Goal: Task Accomplishment & Management: Manage account settings

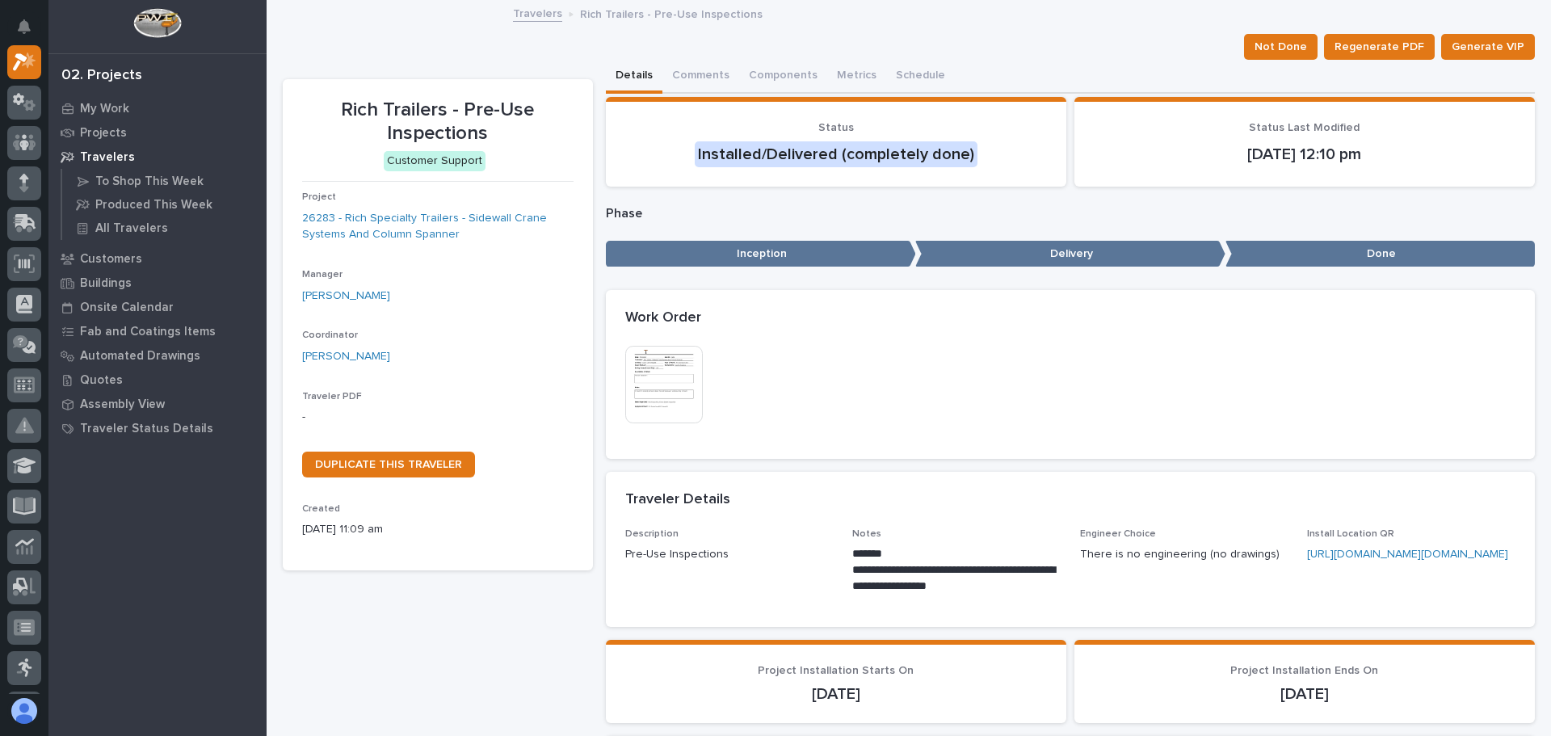
click at [662, 364] on img at bounding box center [664, 385] width 78 height 78
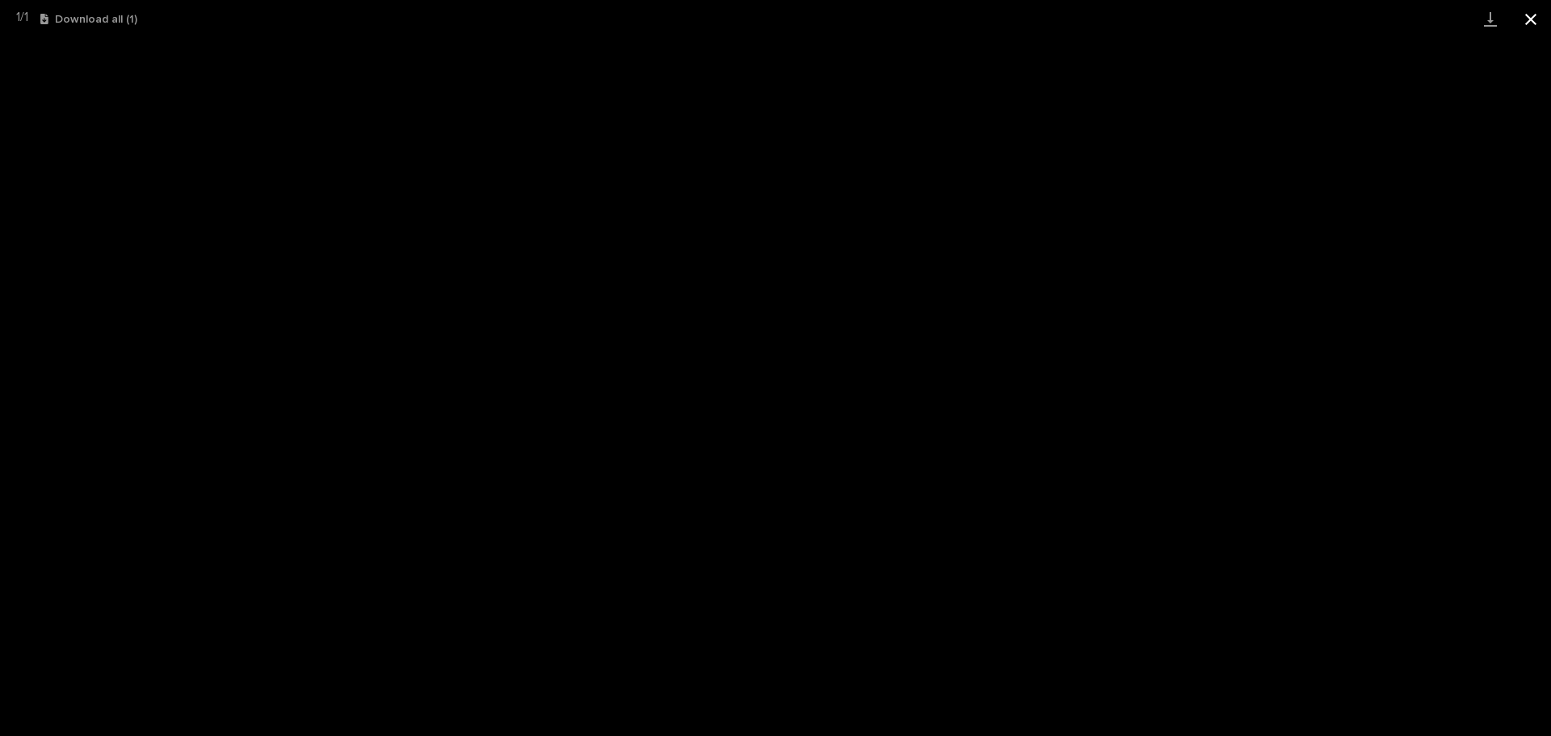
click at [1533, 17] on button "Close gallery" at bounding box center [1531, 19] width 40 height 38
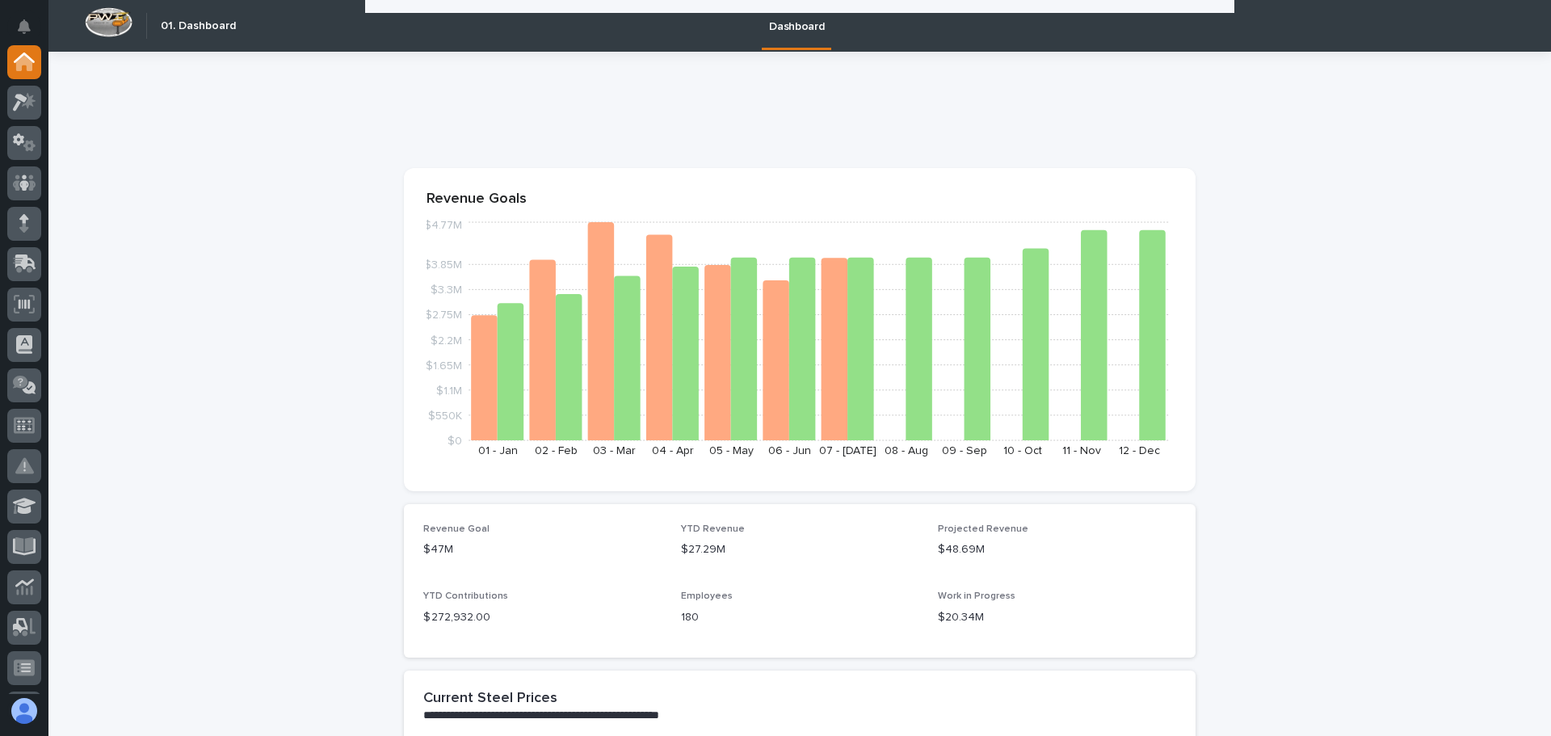
scroll to position [1535, 0]
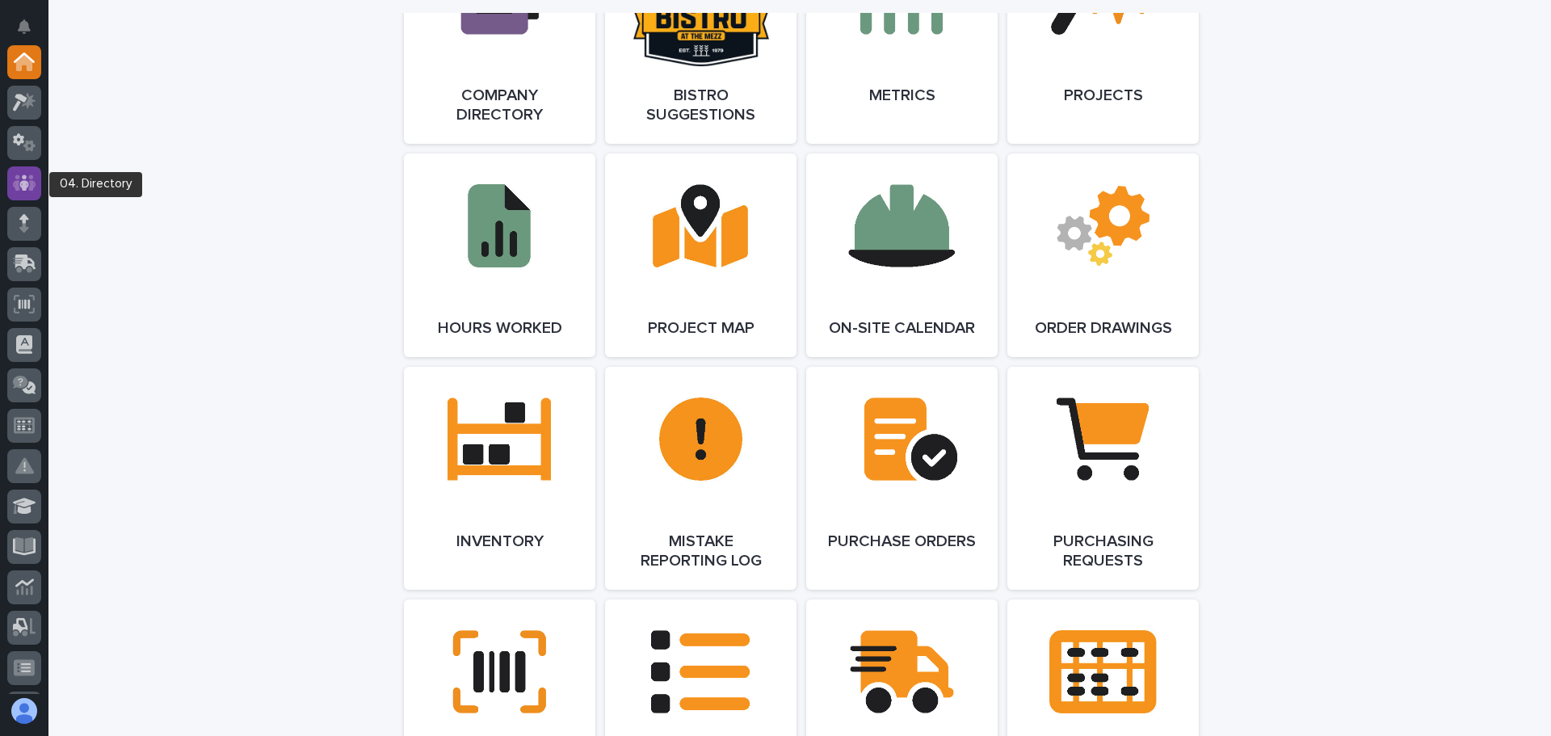
click at [20, 183] on icon at bounding box center [24, 183] width 10 height 16
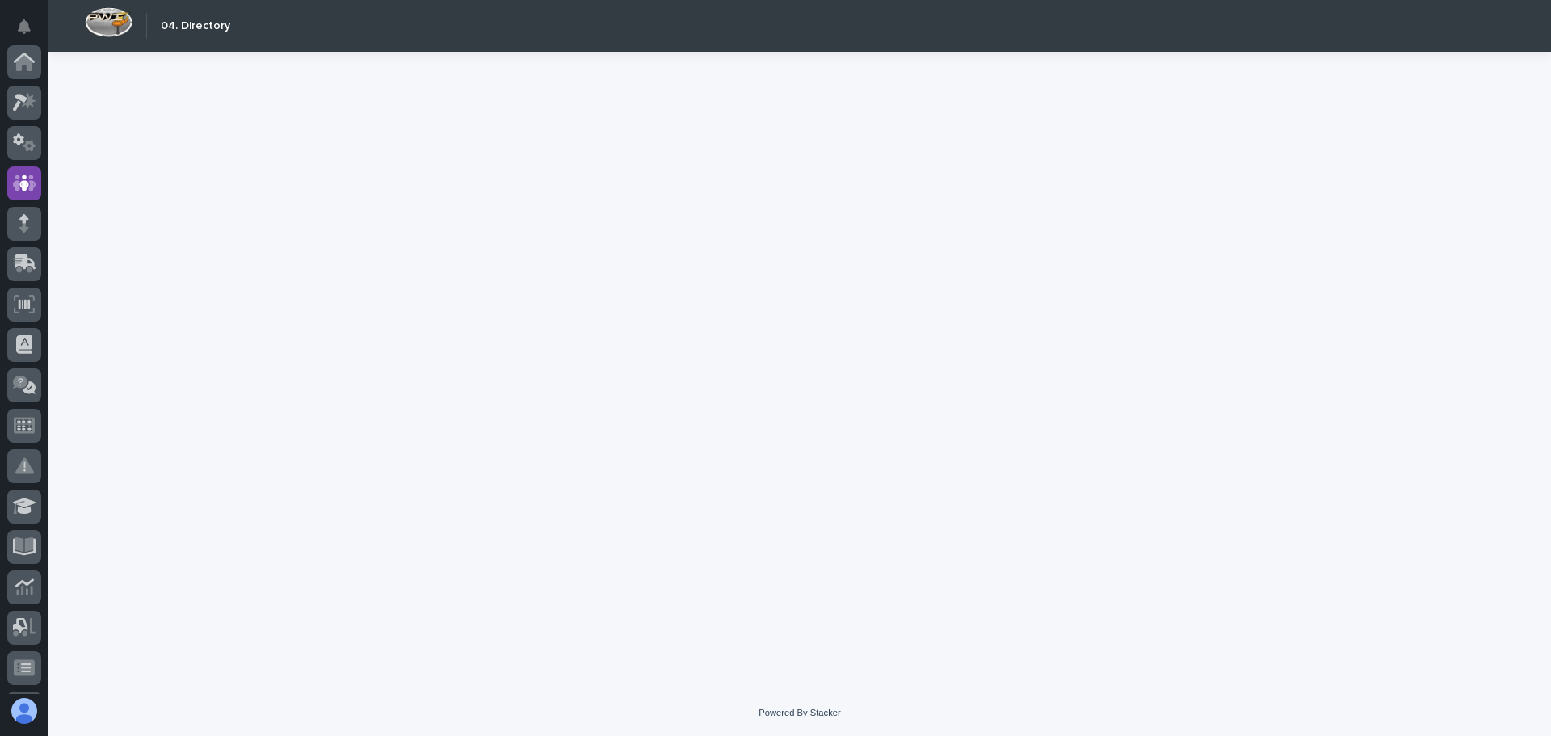
scroll to position [121, 0]
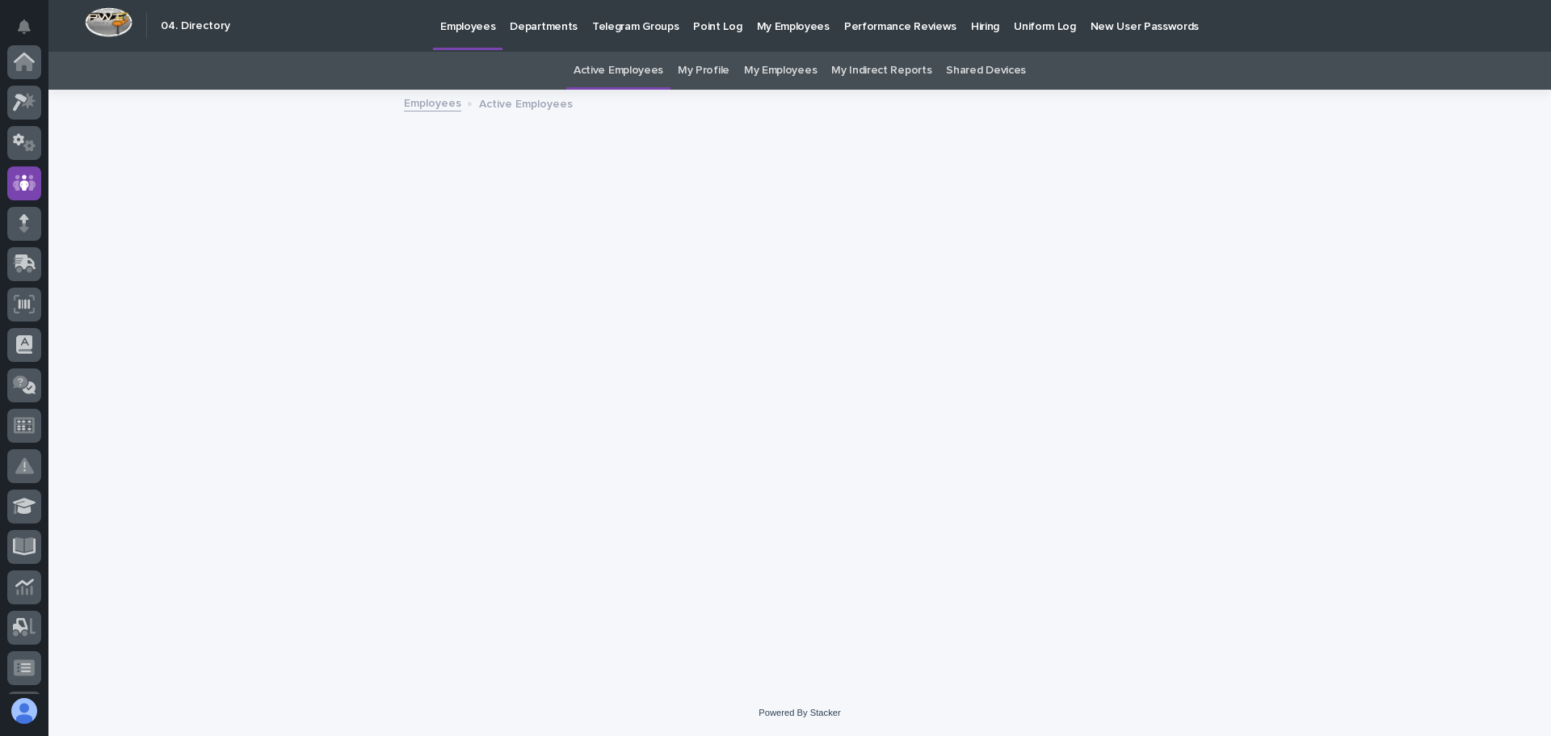
scroll to position [121, 0]
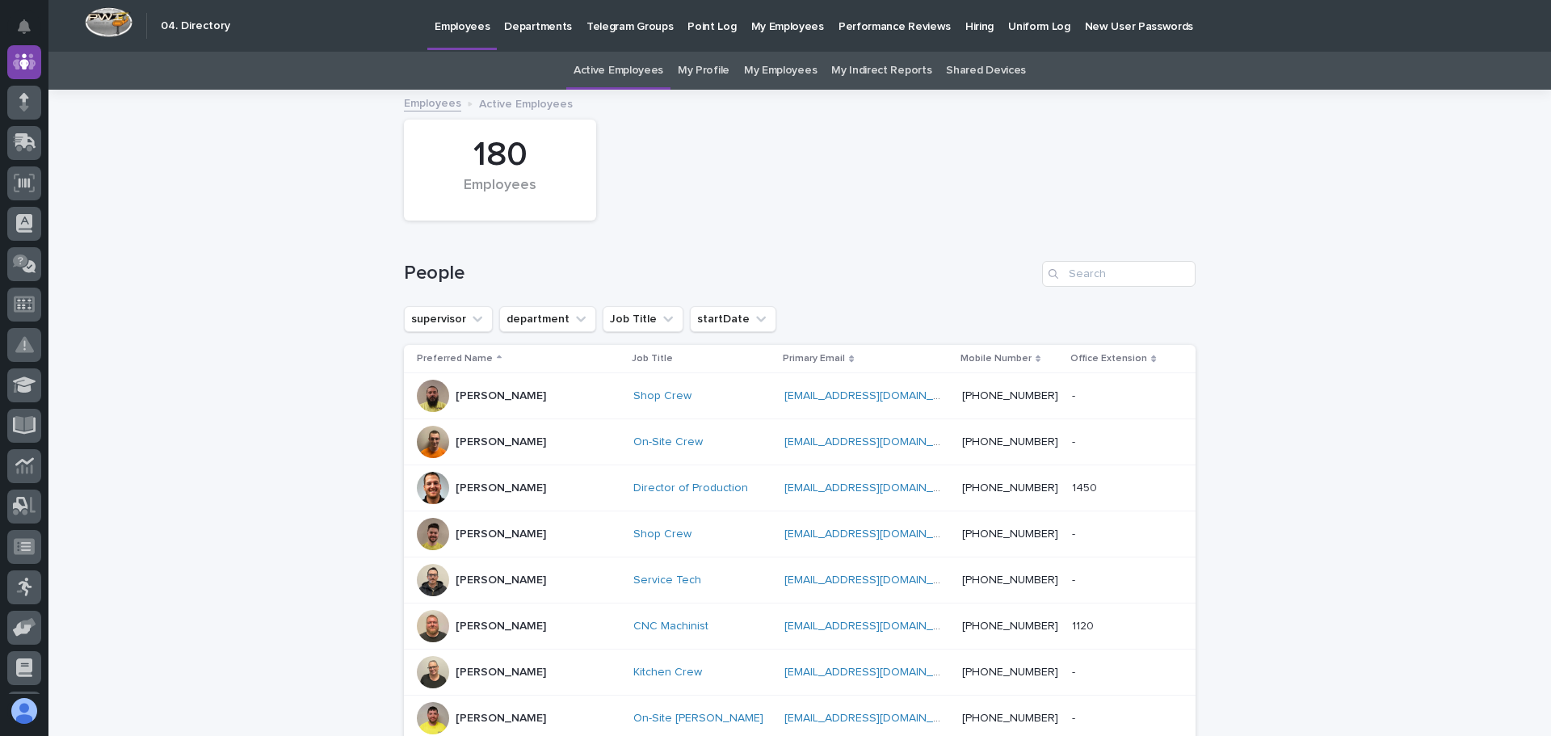
click at [784, 23] on p "My Employees" at bounding box center [787, 17] width 73 height 34
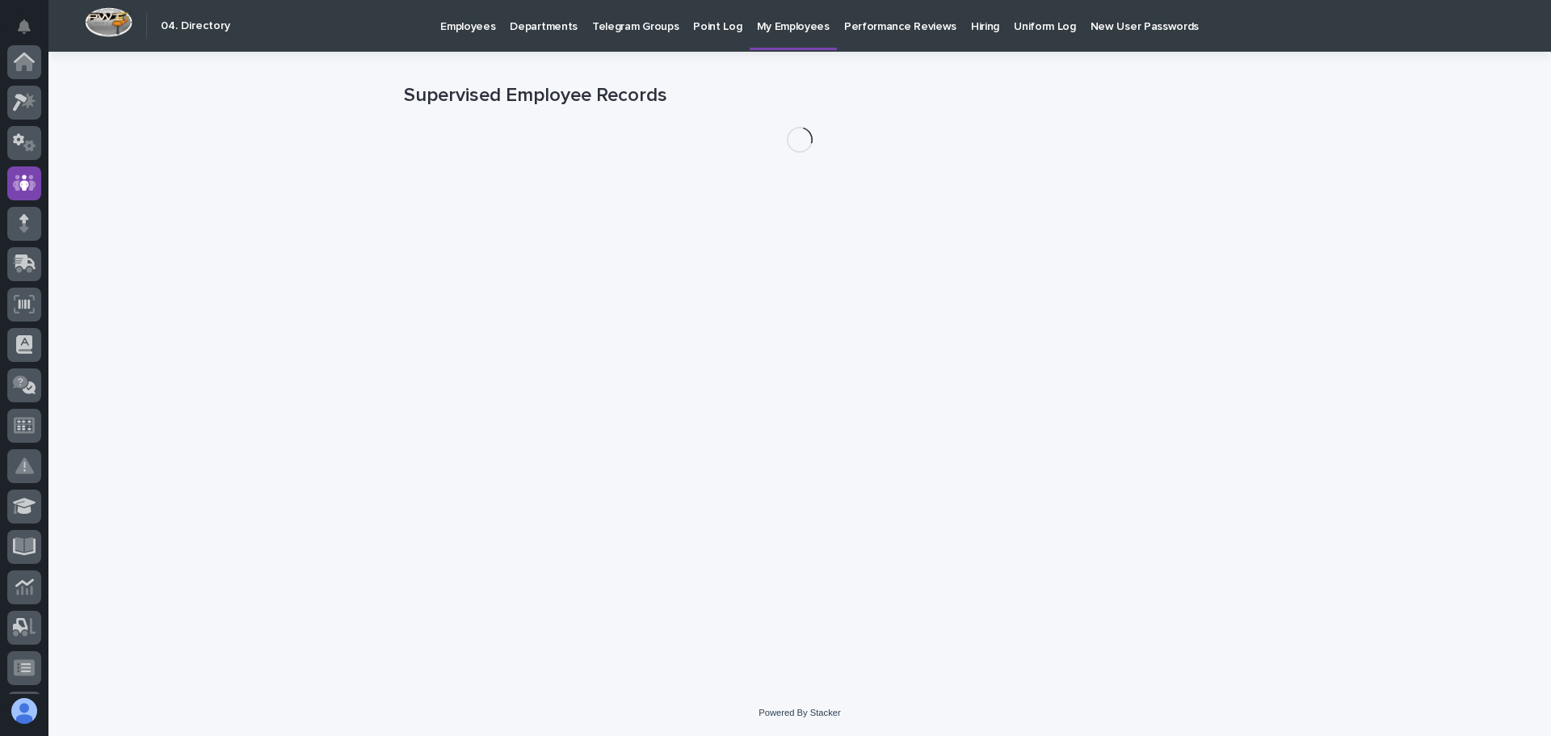
scroll to position [121, 0]
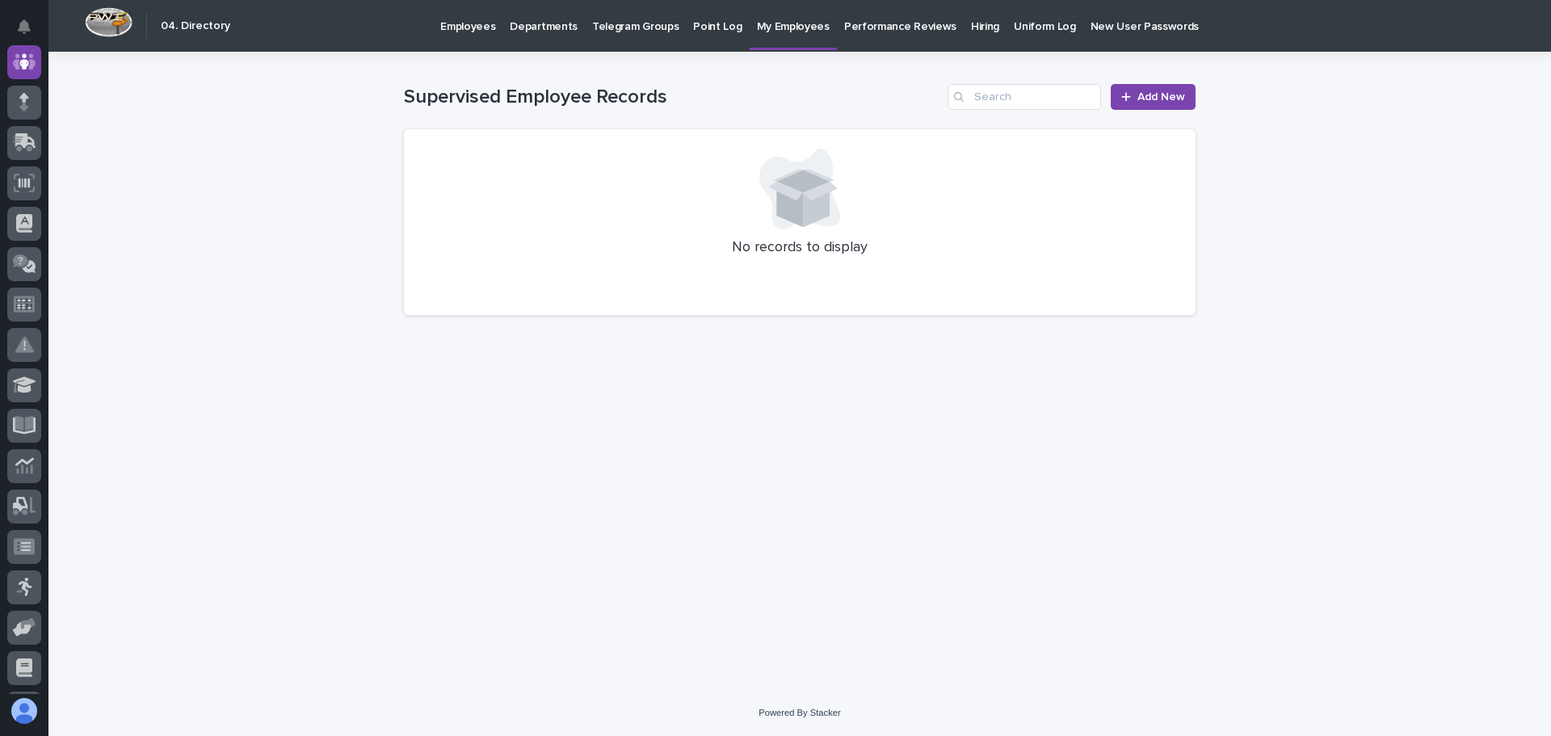
click at [467, 28] on p "Employees" at bounding box center [467, 17] width 55 height 34
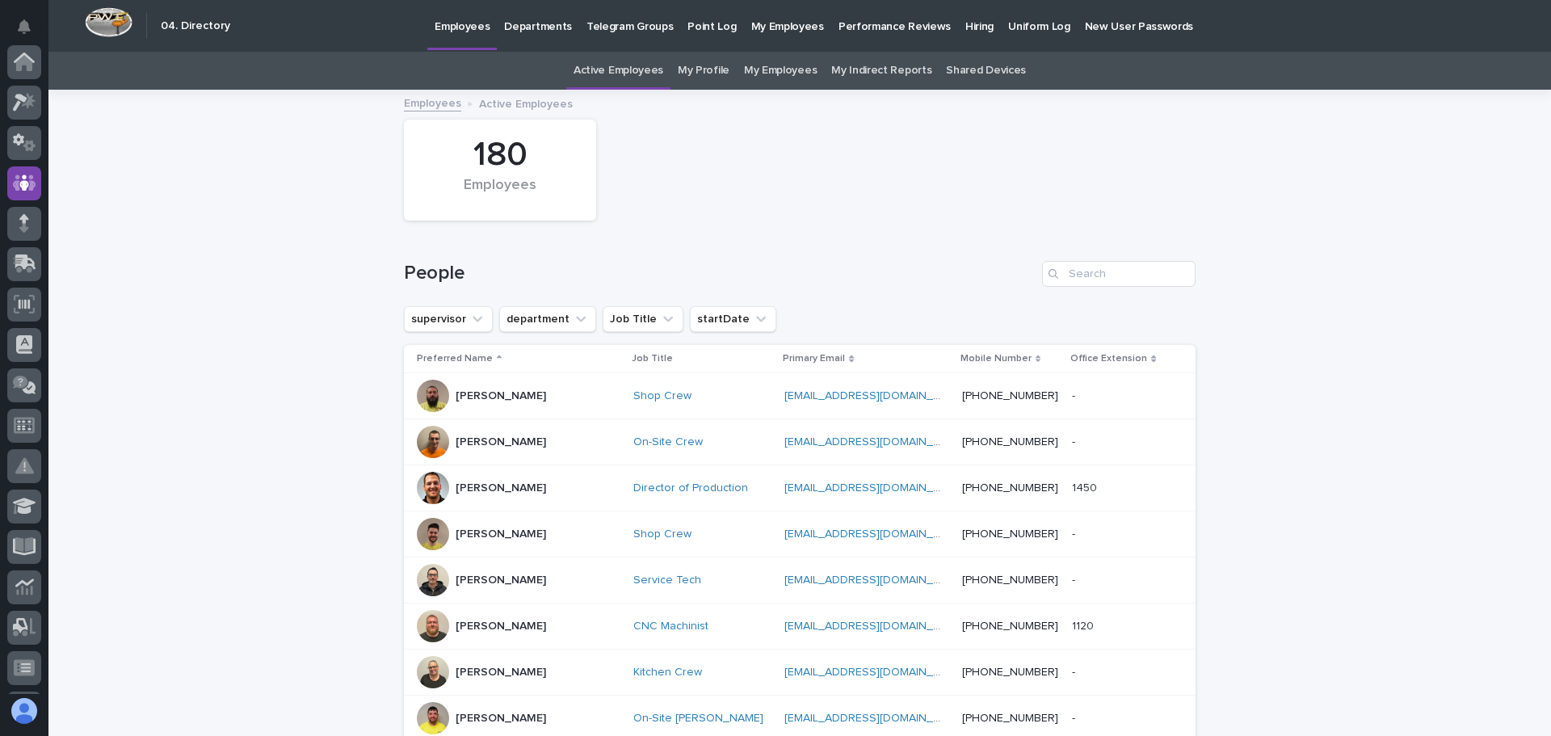
scroll to position [121, 0]
click at [789, 66] on link "My Employees" at bounding box center [780, 71] width 73 height 38
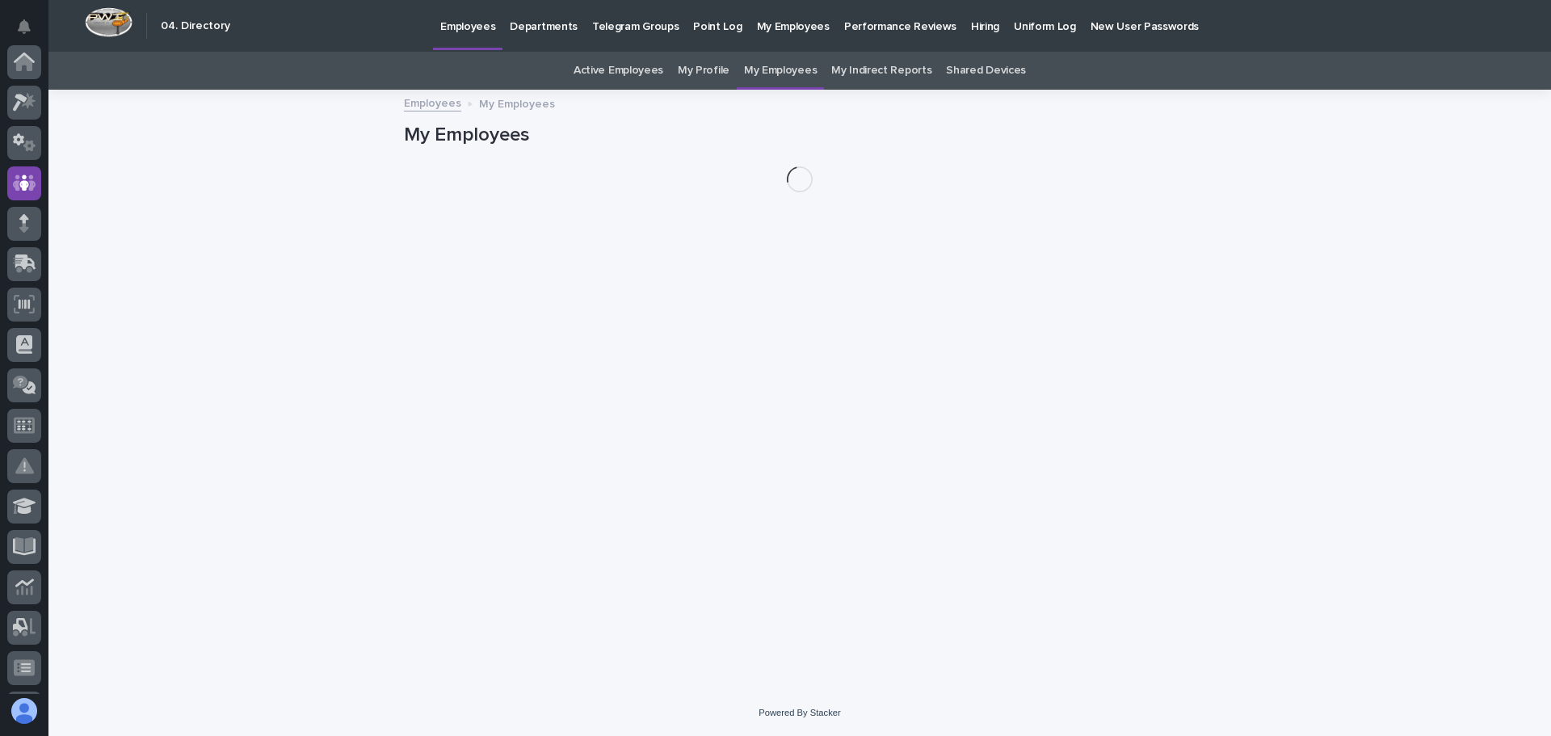
scroll to position [121, 0]
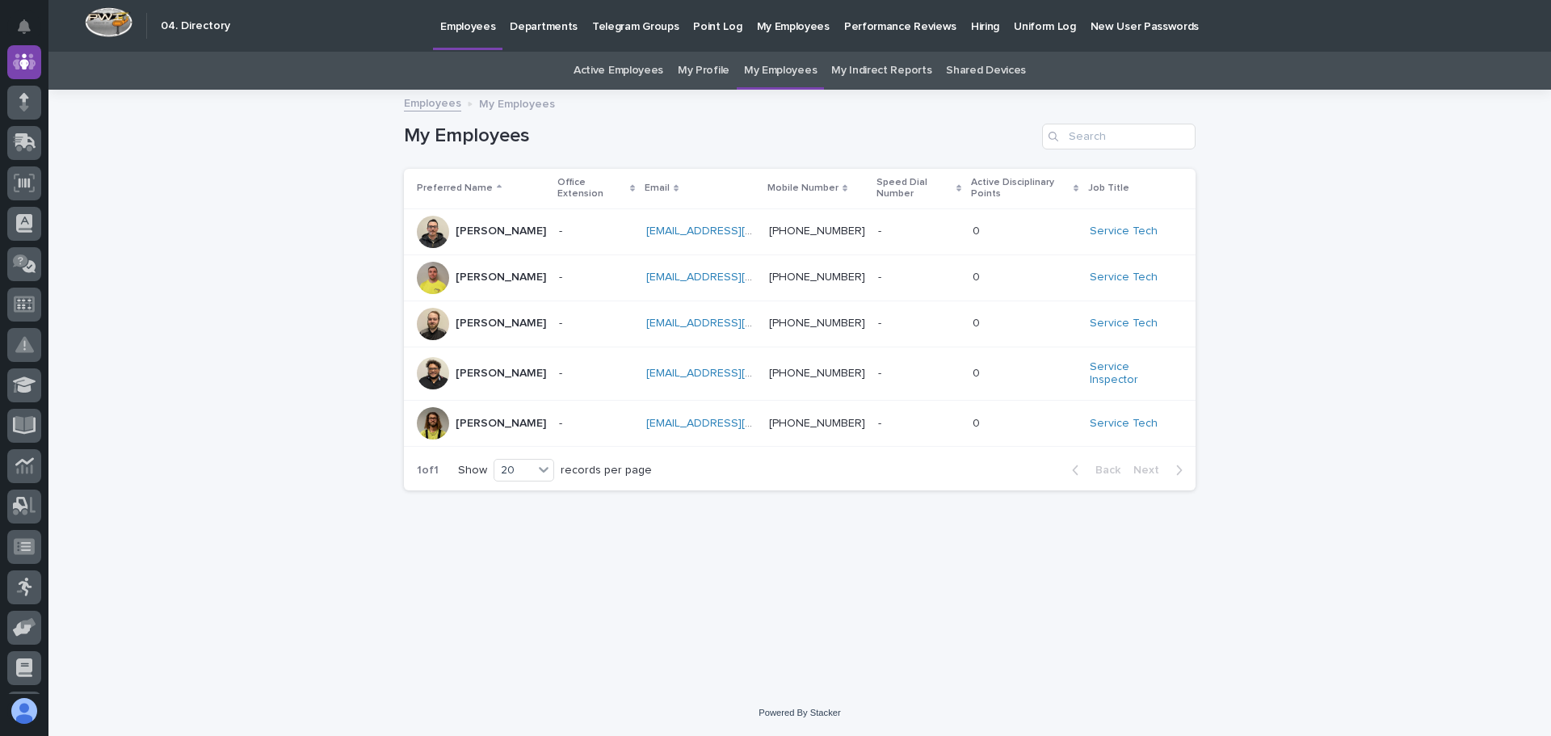
click at [585, 427] on p at bounding box center [587, 424] width 57 height 14
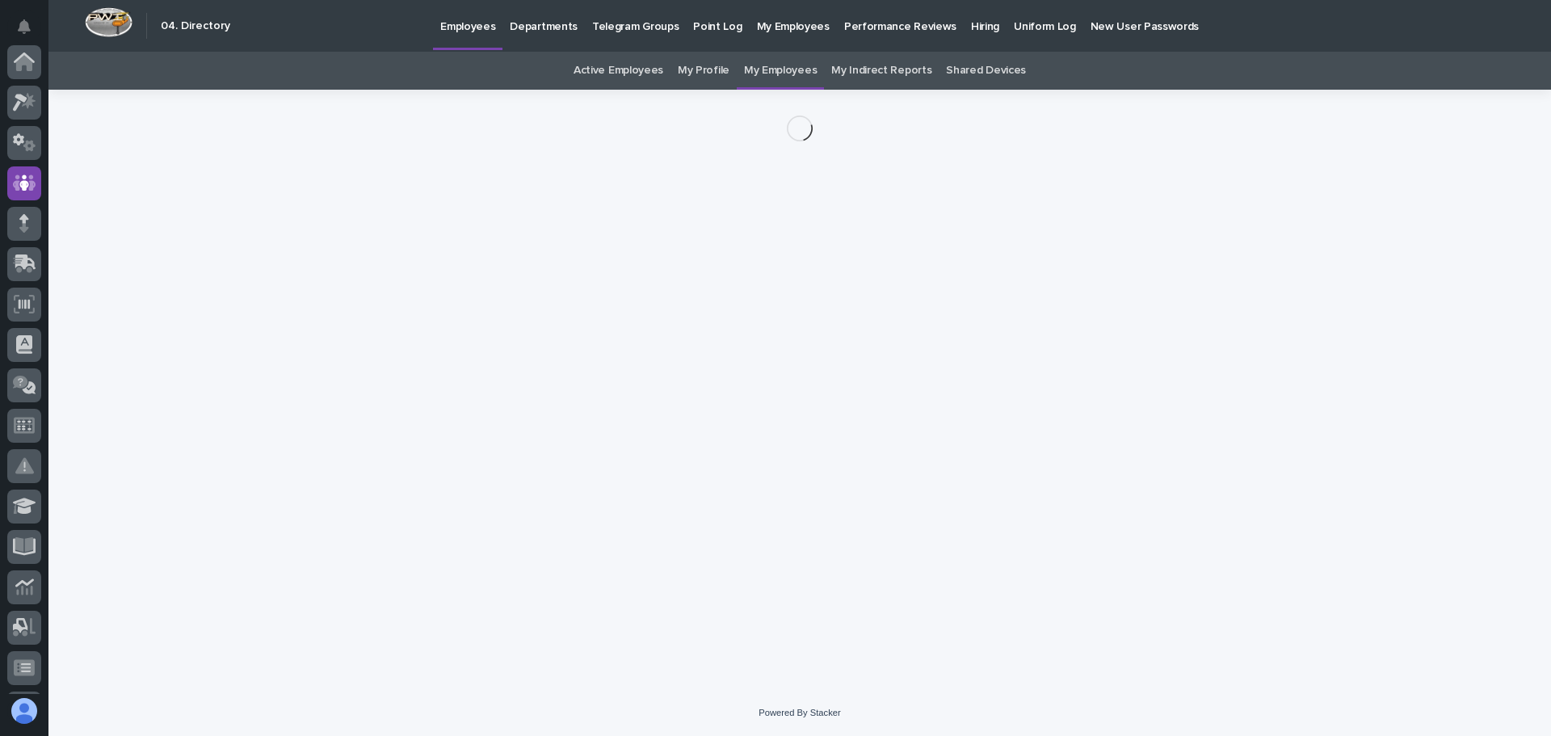
scroll to position [121, 0]
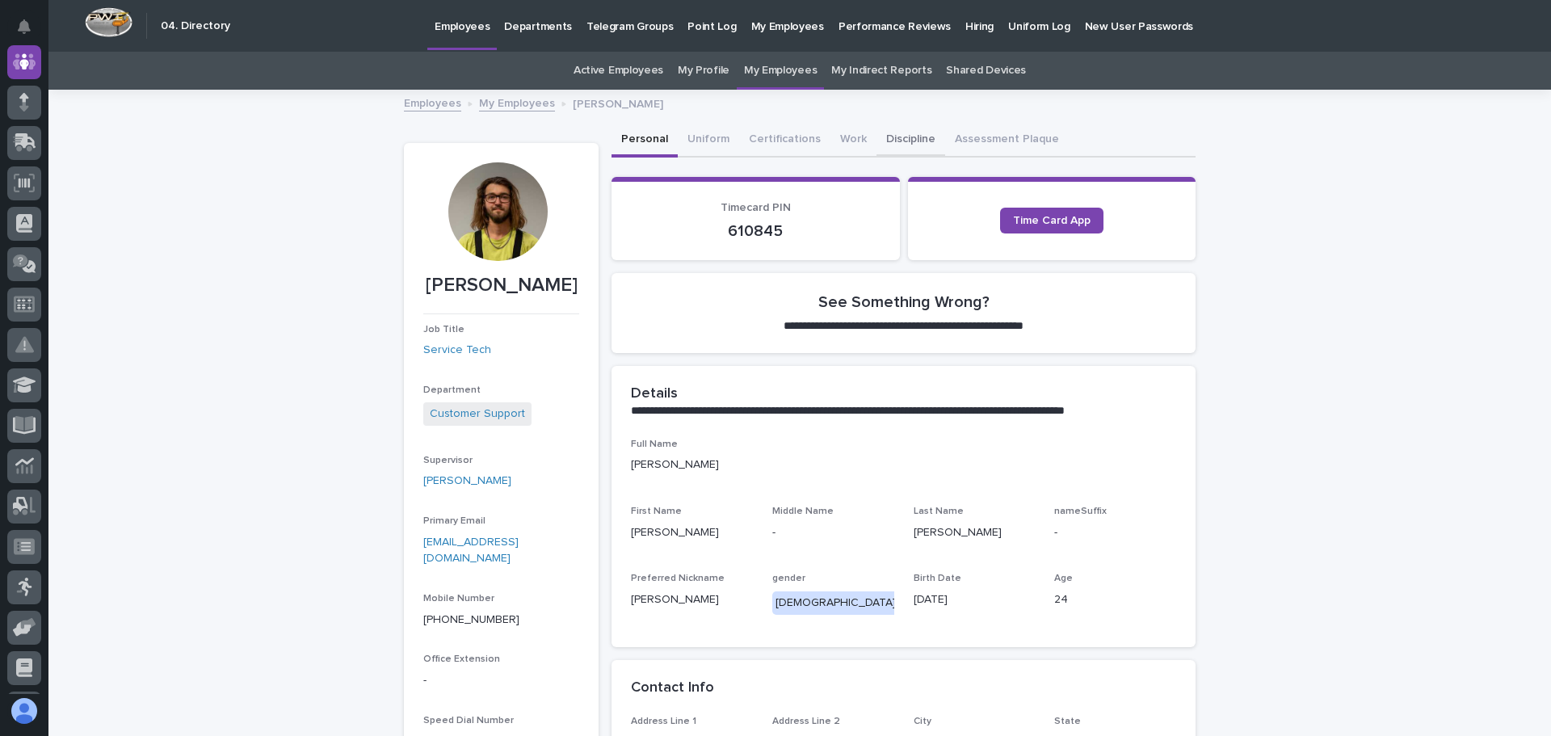
click at [894, 135] on button "Discipline" at bounding box center [911, 141] width 69 height 34
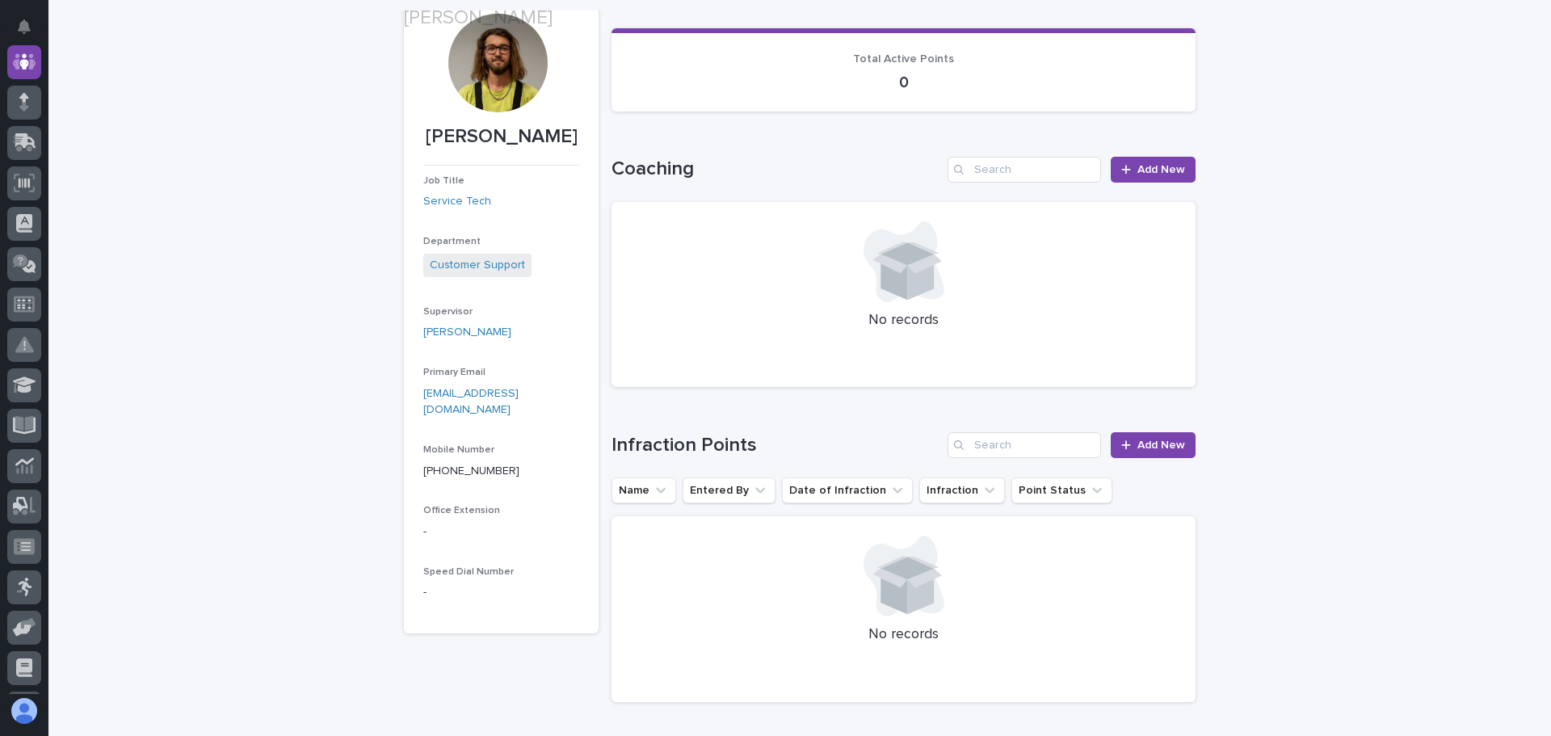
scroll to position [162, 0]
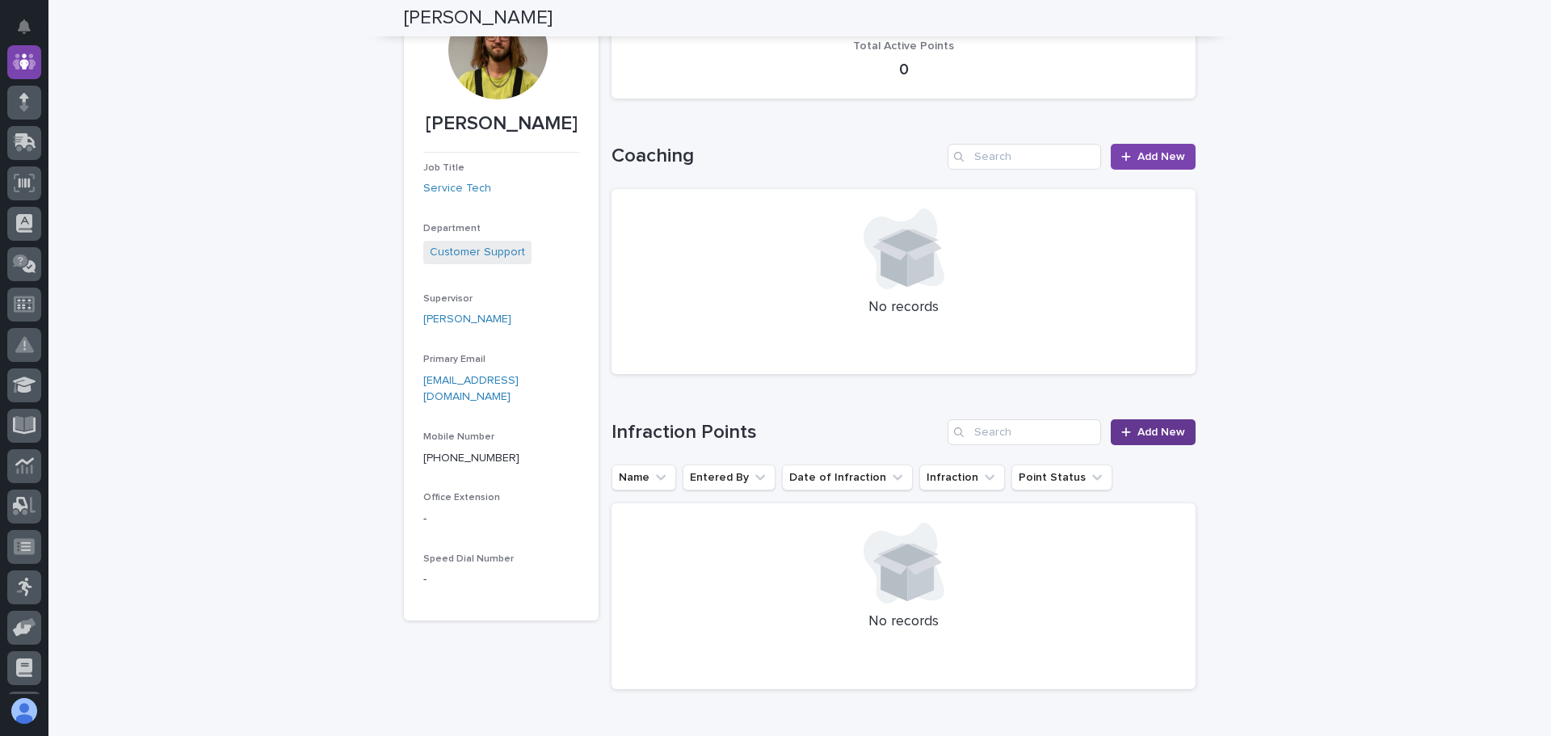
click at [1157, 434] on span "Add New" at bounding box center [1162, 432] width 48 height 11
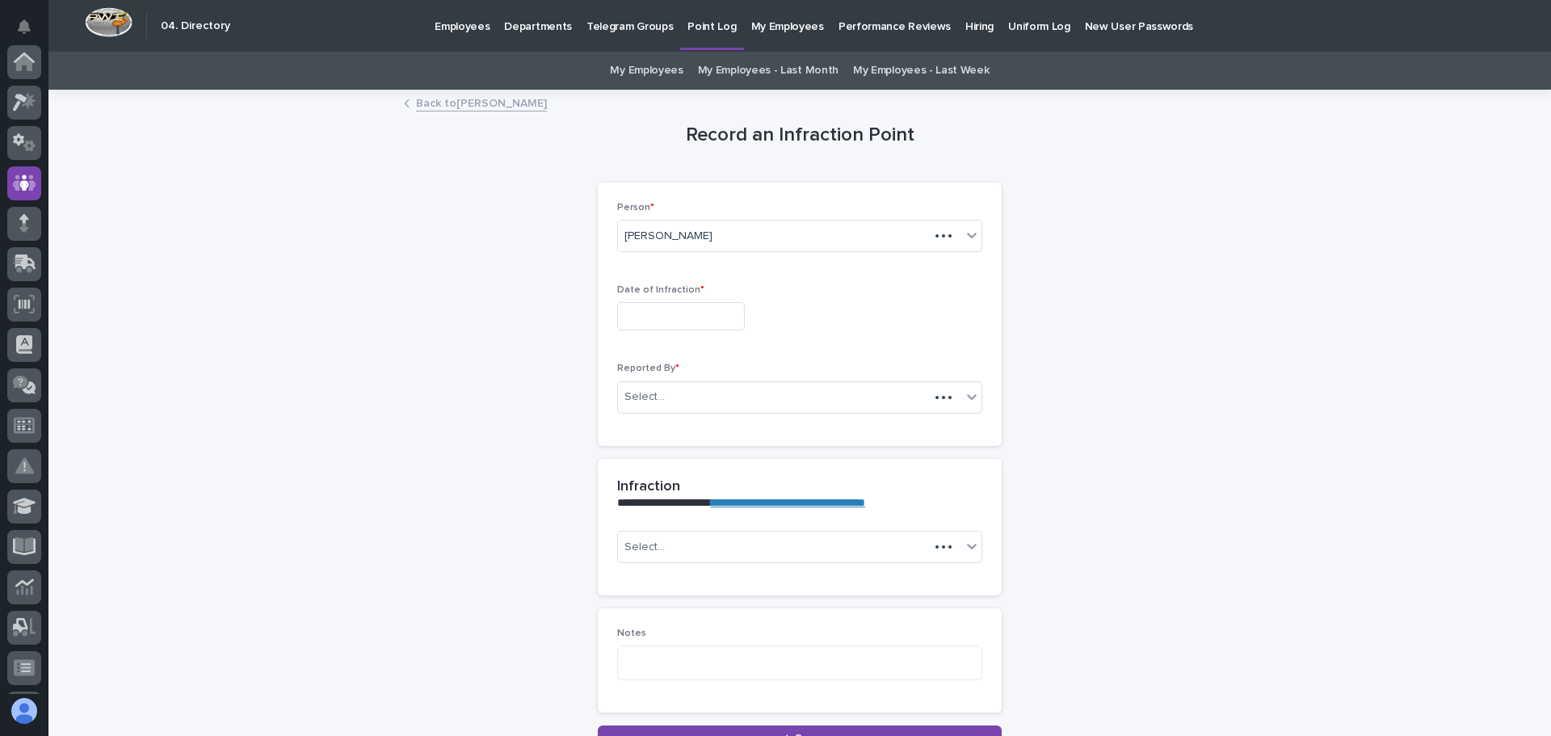
scroll to position [121, 0]
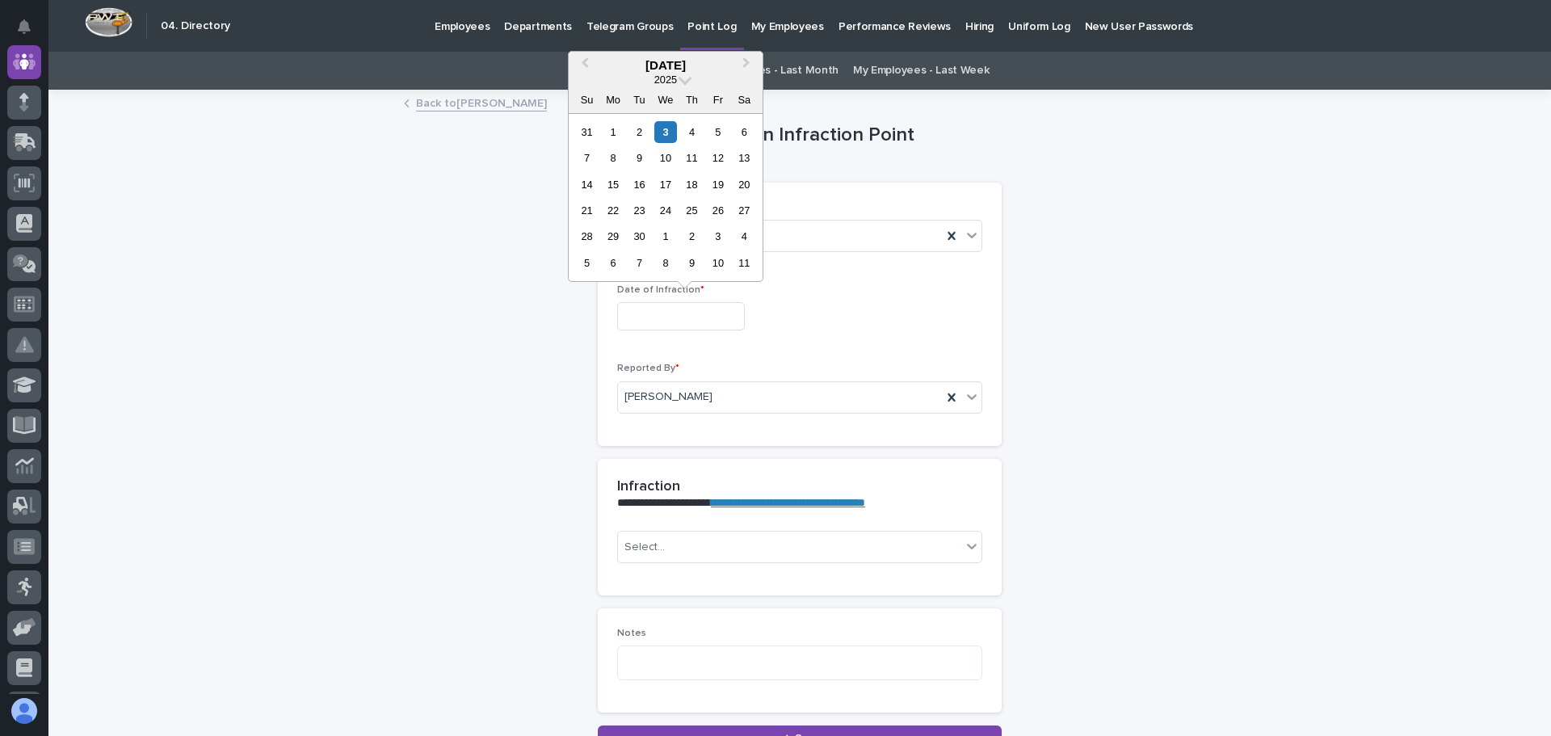
click at [649, 319] on input "text" at bounding box center [681, 316] width 128 height 28
click at [585, 59] on span "Previous Month" at bounding box center [585, 65] width 0 height 22
click at [718, 234] on div "29" at bounding box center [718, 236] width 22 height 22
type input "**********"
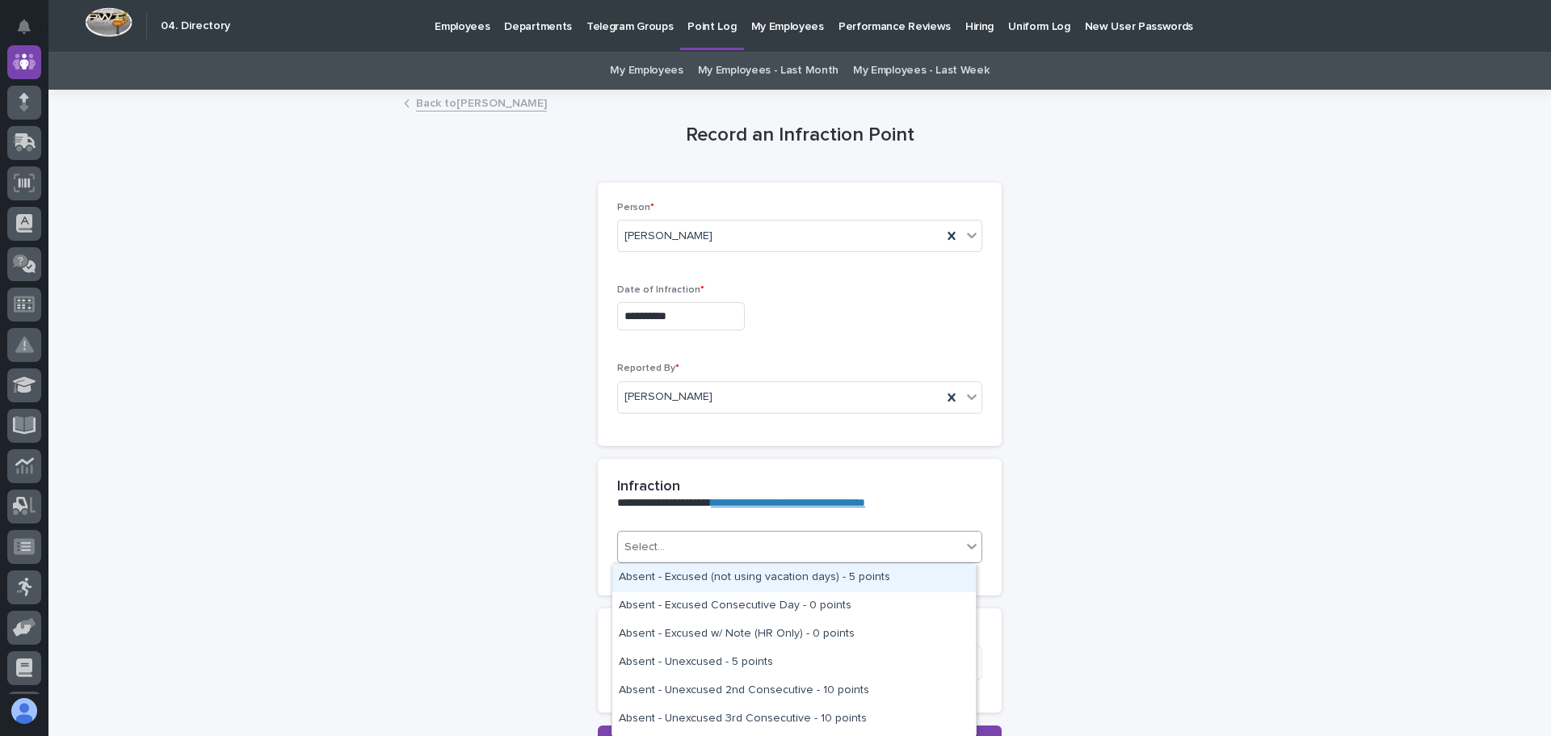
click at [972, 549] on icon at bounding box center [972, 546] width 16 height 16
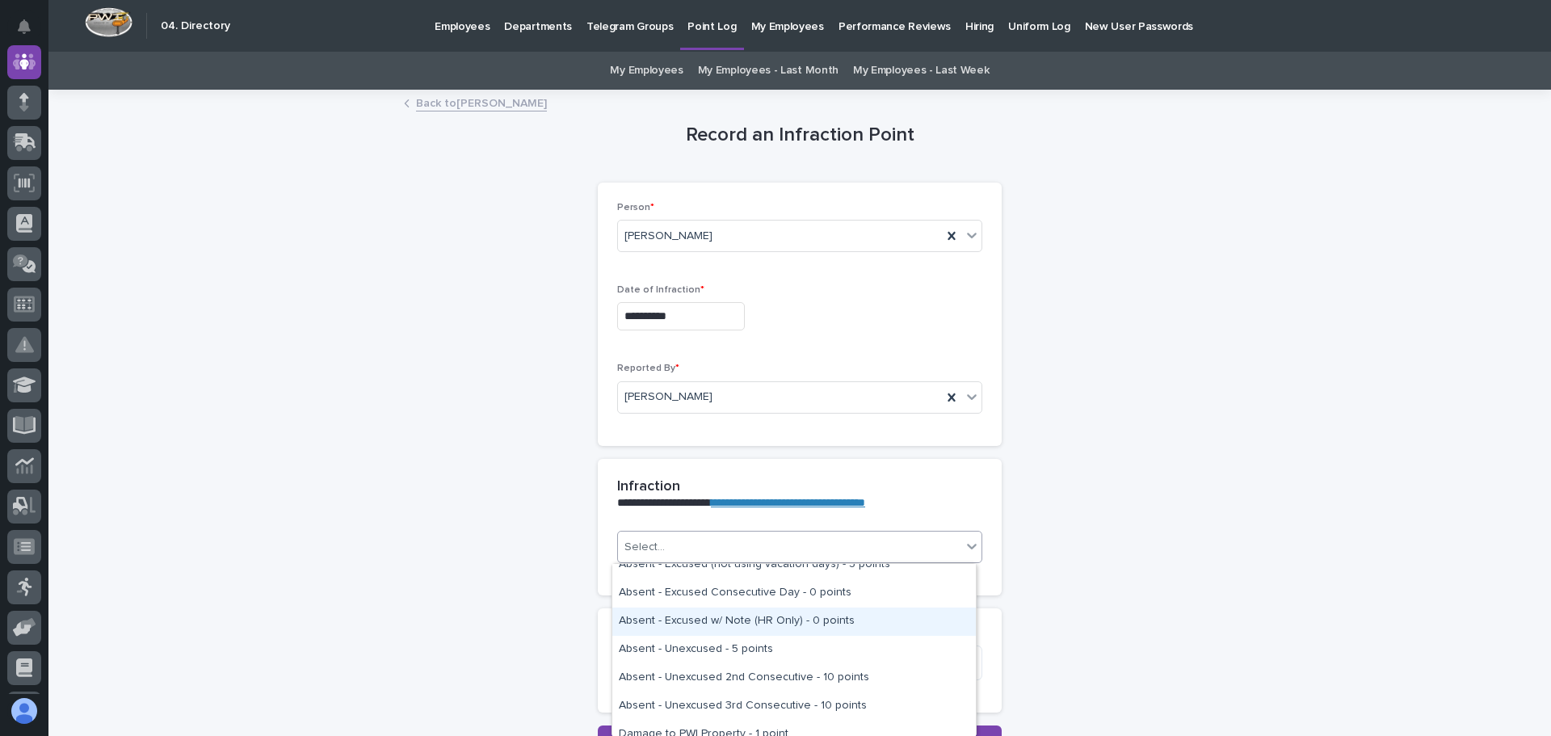
scroll to position [0, 0]
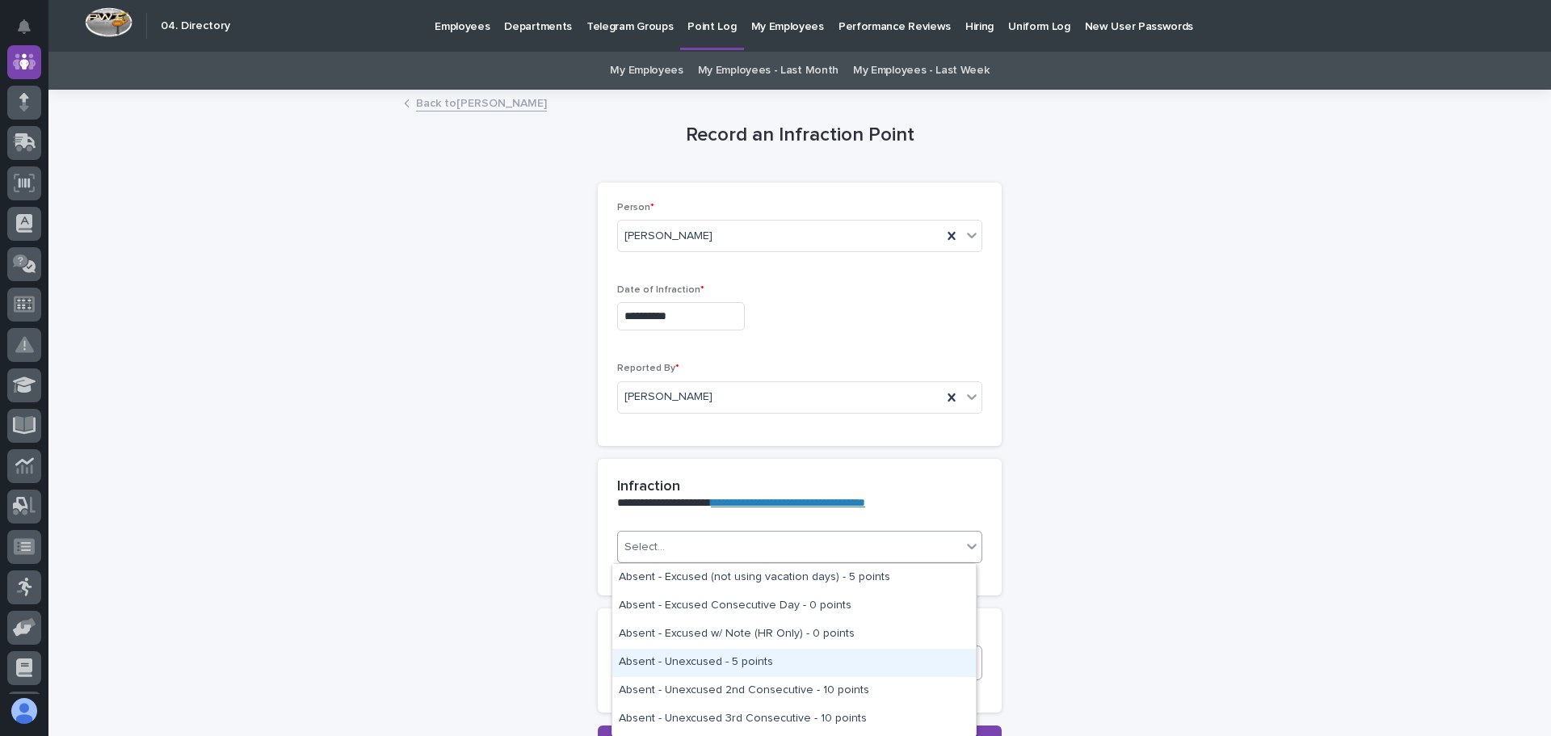
click at [763, 657] on div "Absent - Unexcused - 5 points" at bounding box center [794, 663] width 364 height 28
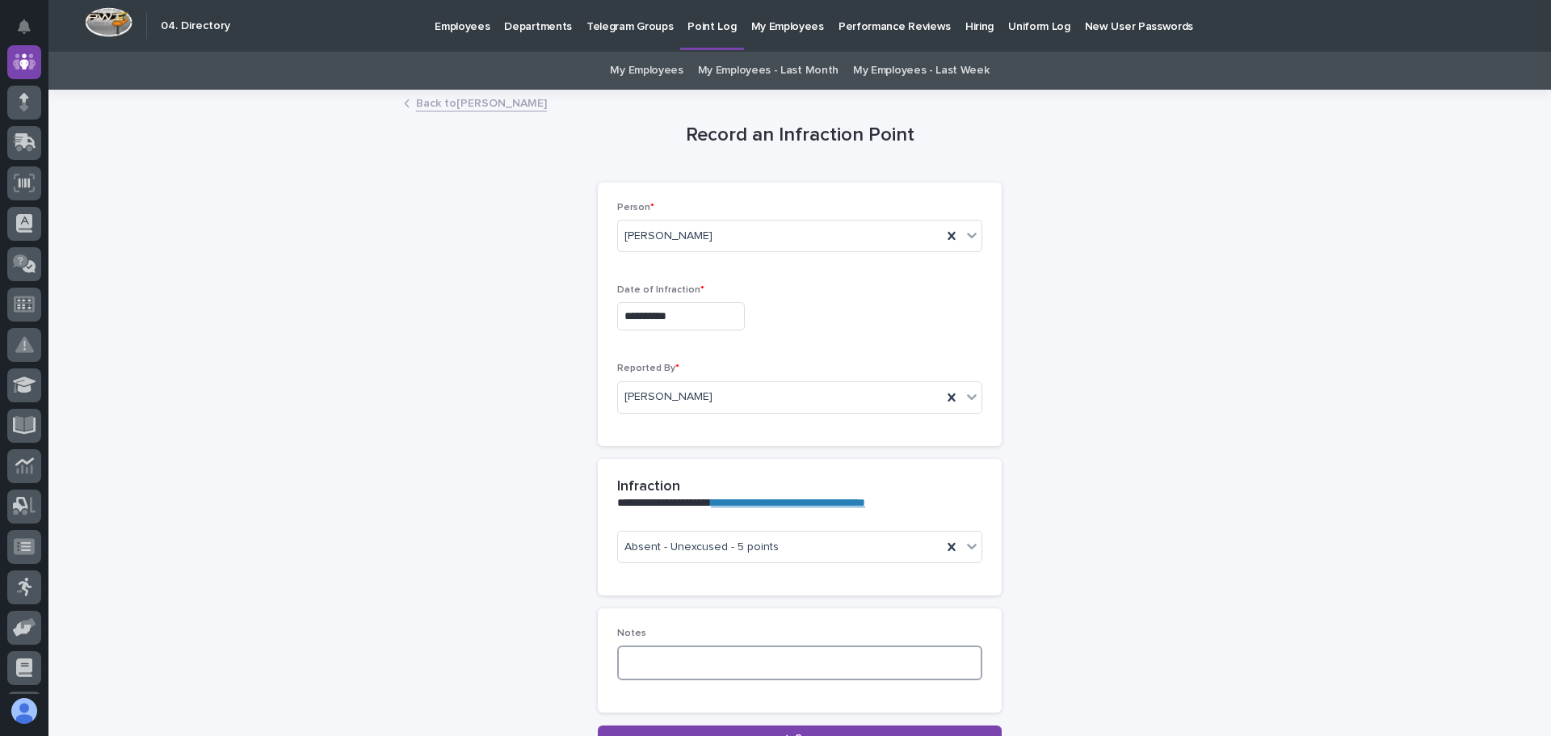
click at [632, 657] on textarea at bounding box center [799, 663] width 365 height 35
type textarea "**********"
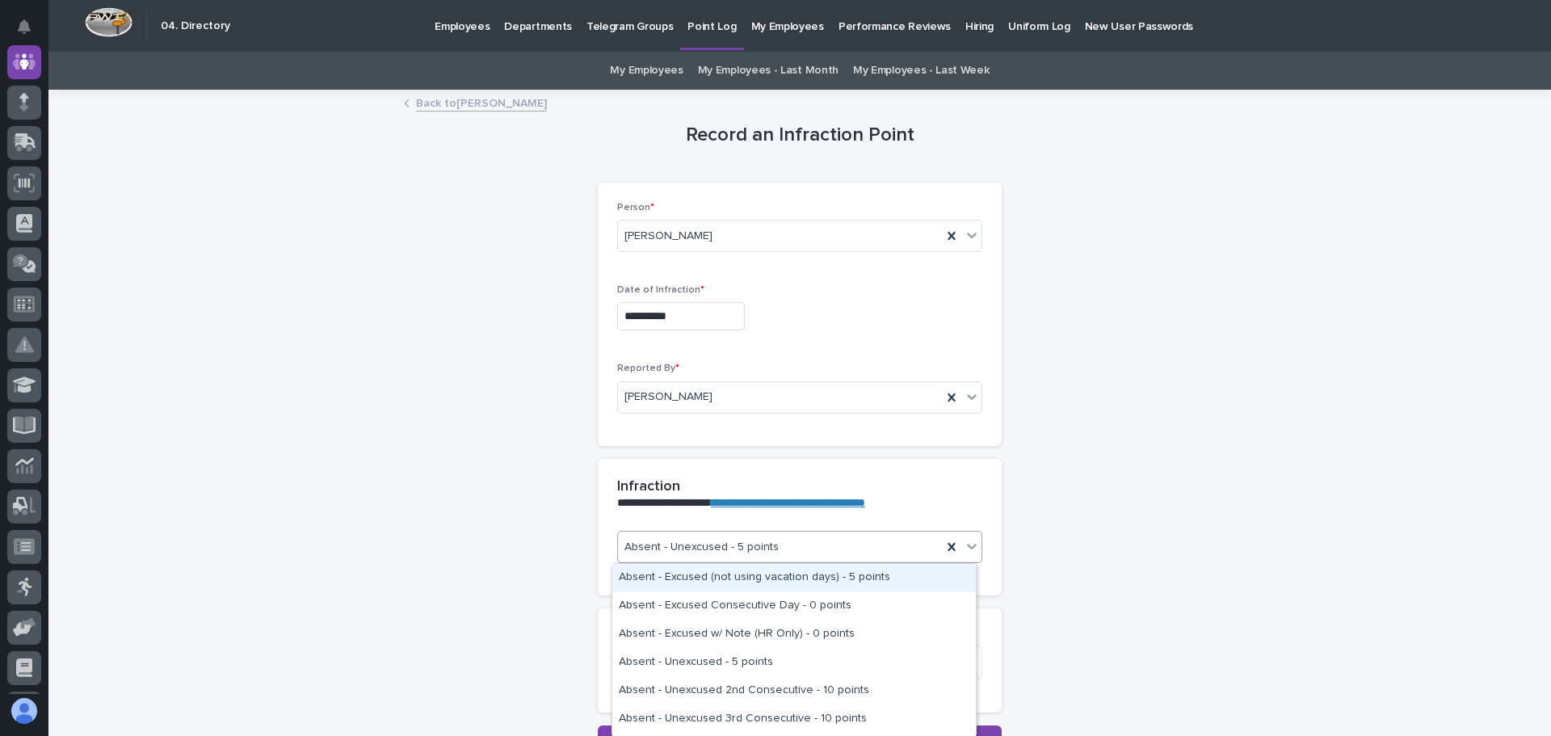
click at [967, 547] on icon at bounding box center [972, 547] width 10 height 6
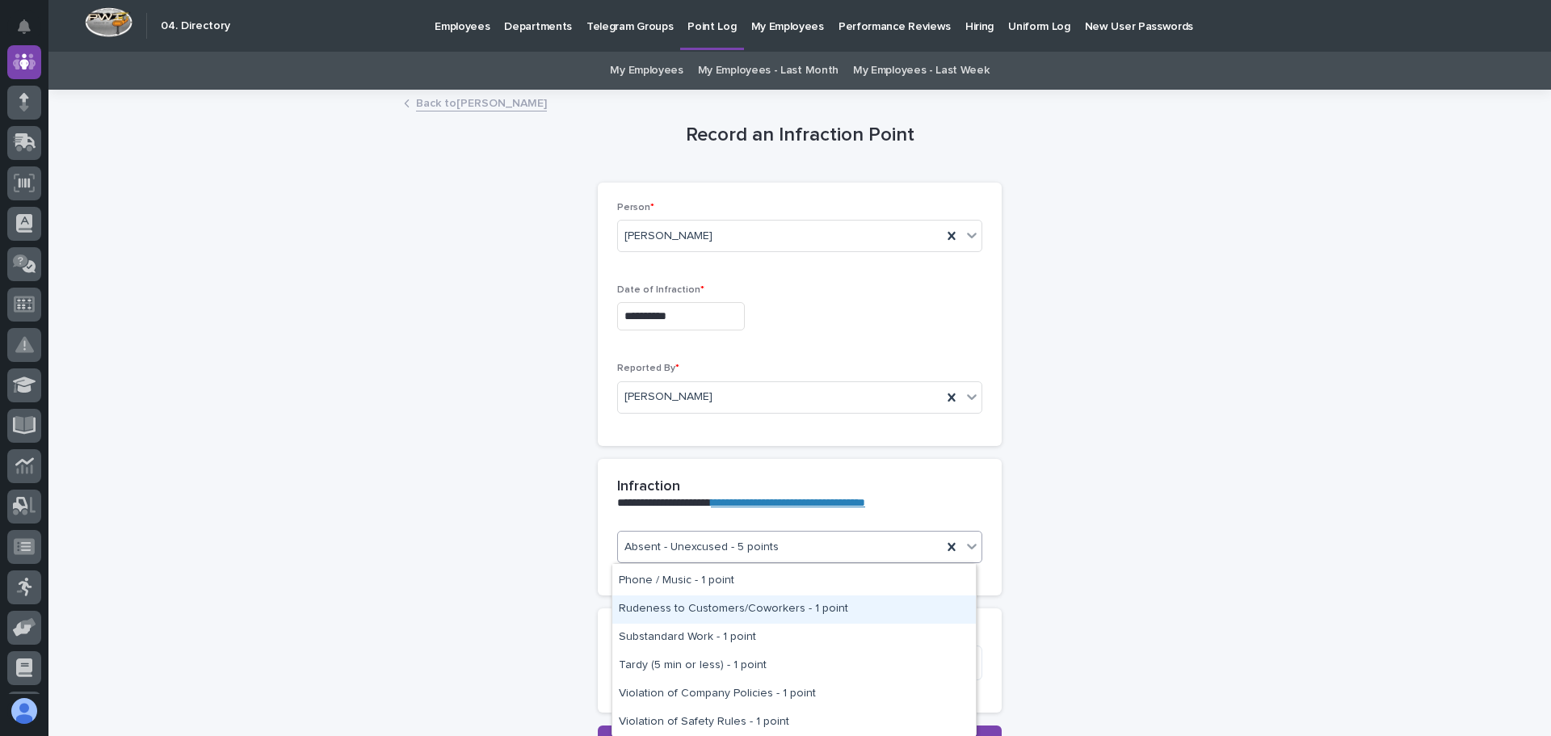
scroll to position [255, 0]
click at [908, 601] on div "Other (does not lose bonus) - 1 point" at bounding box center [794, 605] width 364 height 28
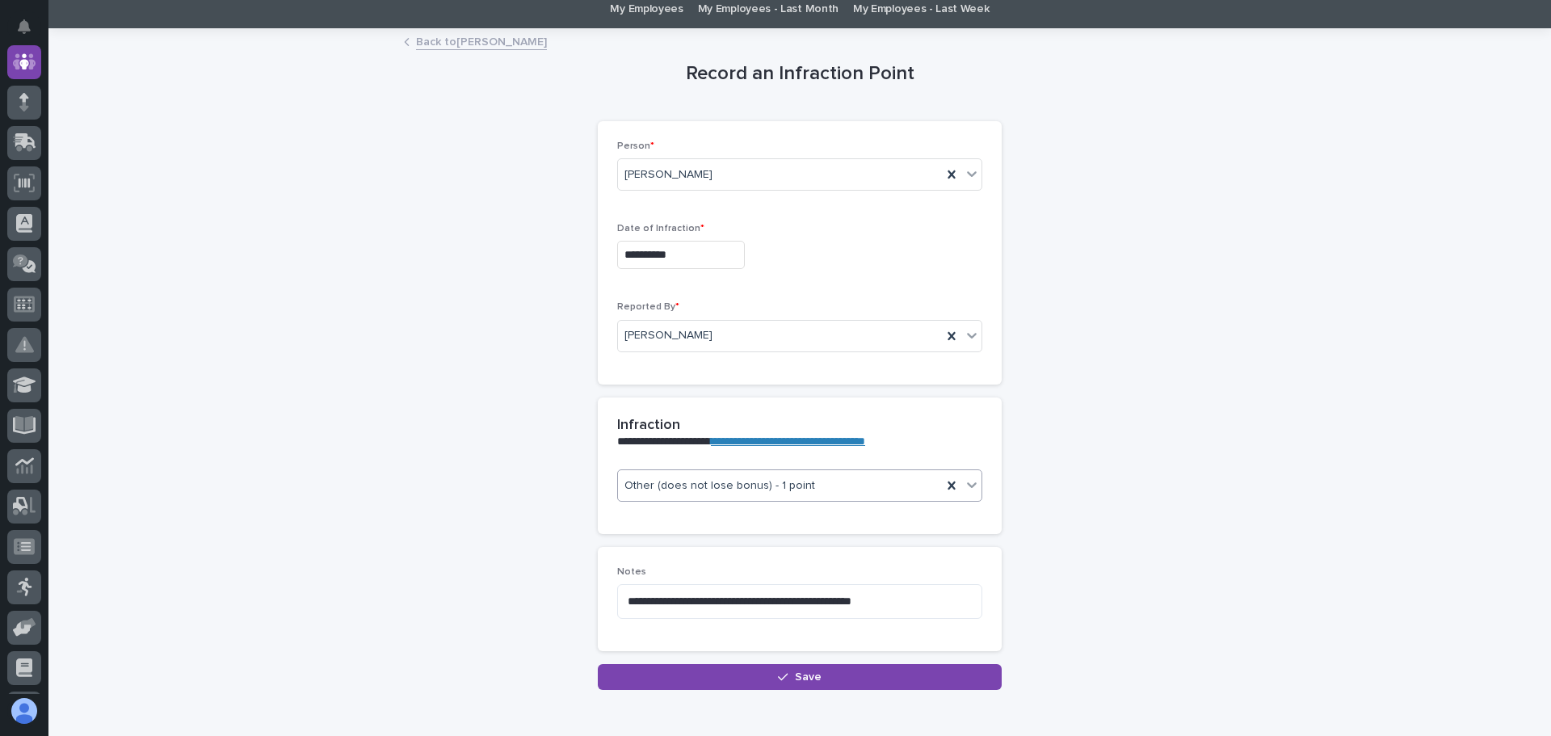
scroll to position [142, 0]
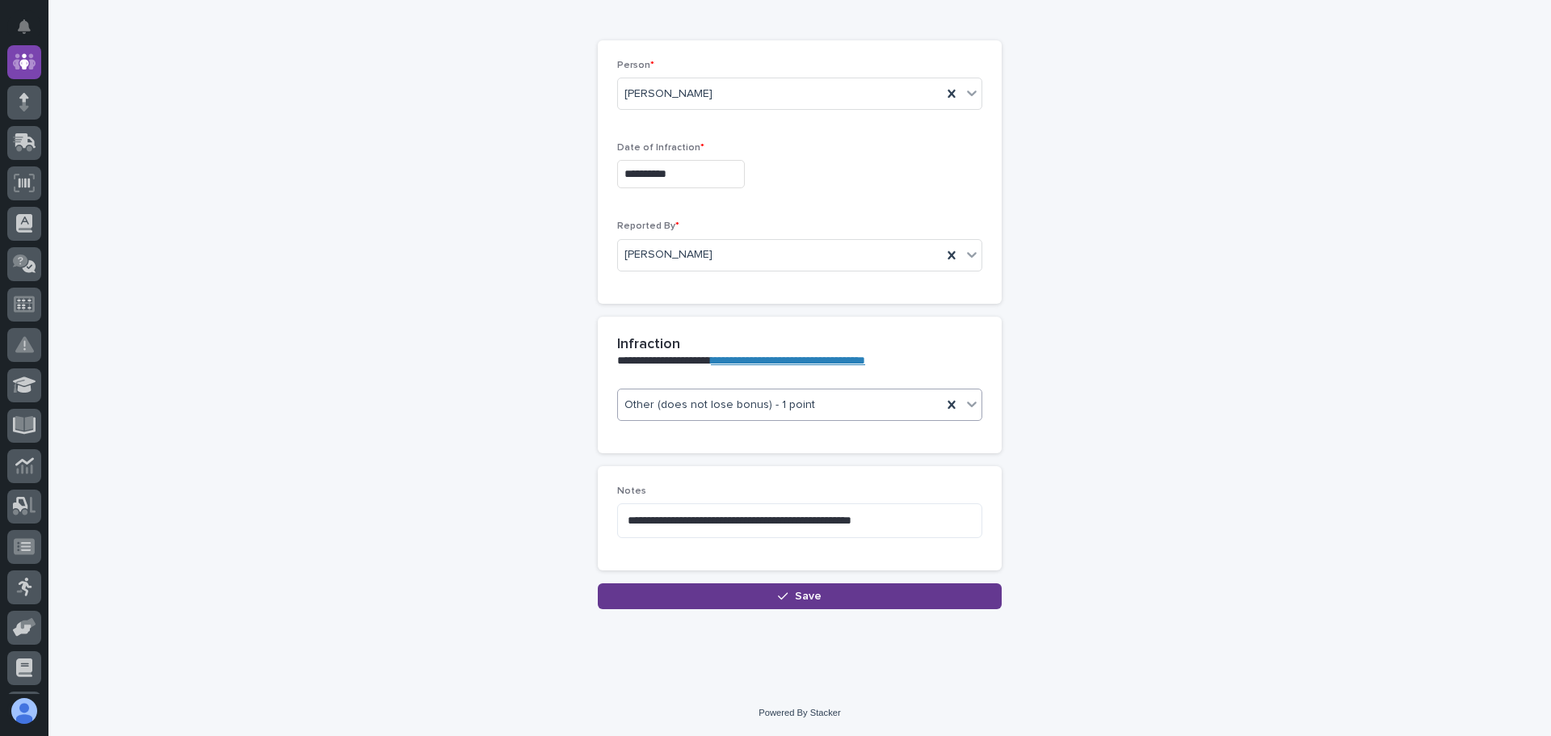
click at [797, 593] on span "Save" at bounding box center [808, 596] width 27 height 11
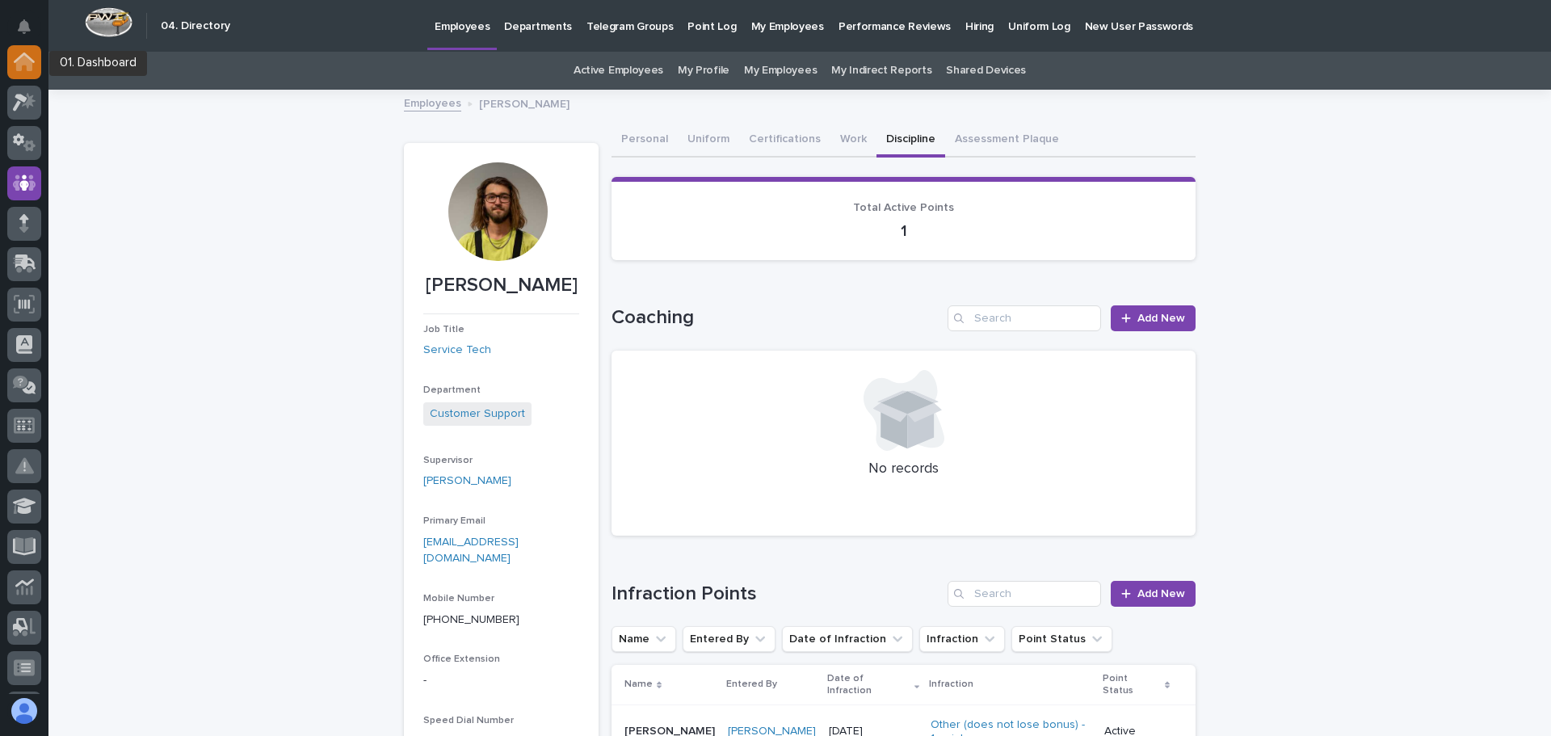
click at [19, 60] on icon at bounding box center [24, 63] width 16 height 16
